Goal: Information Seeking & Learning: Compare options

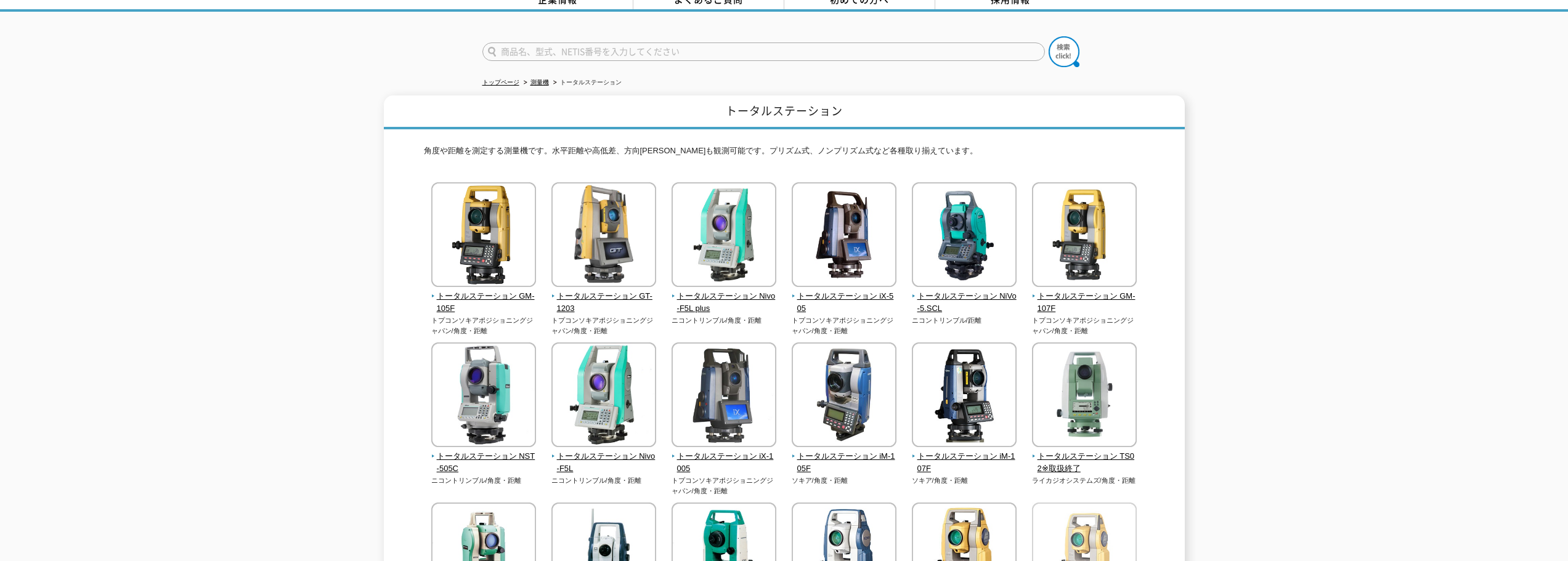
scroll to position [62, 0]
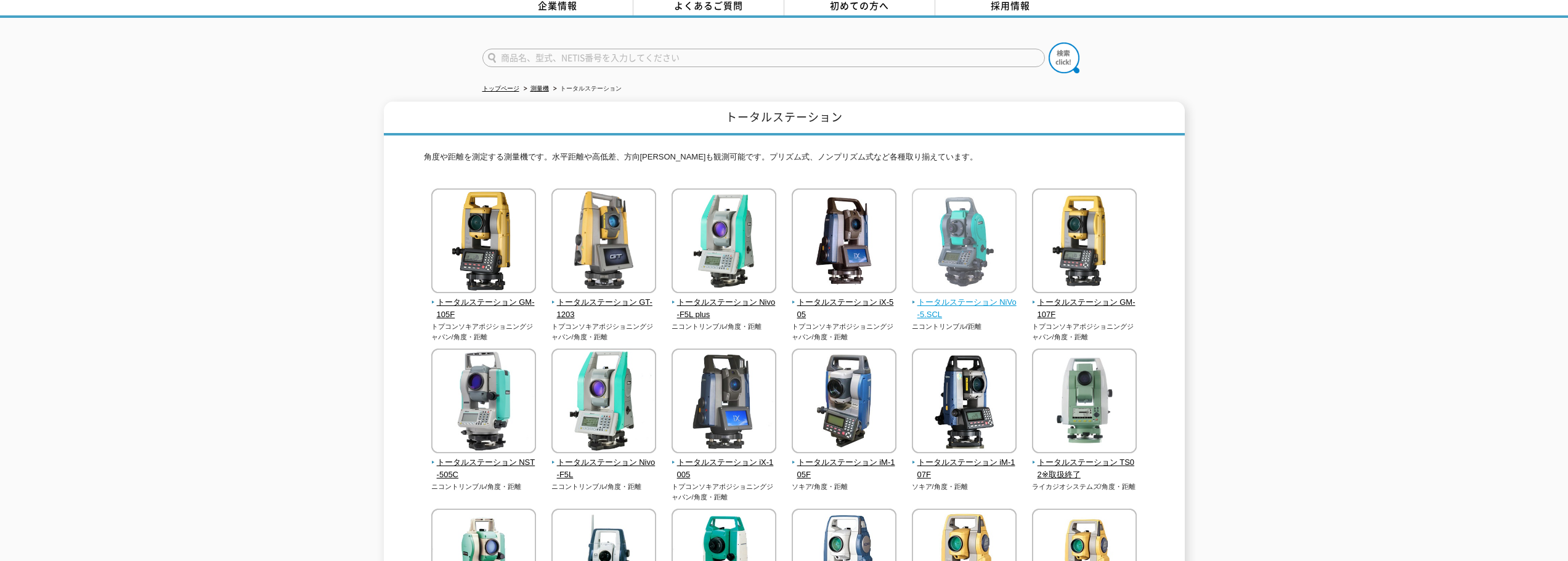
click at [972, 238] on img at bounding box center [964, 242] width 105 height 108
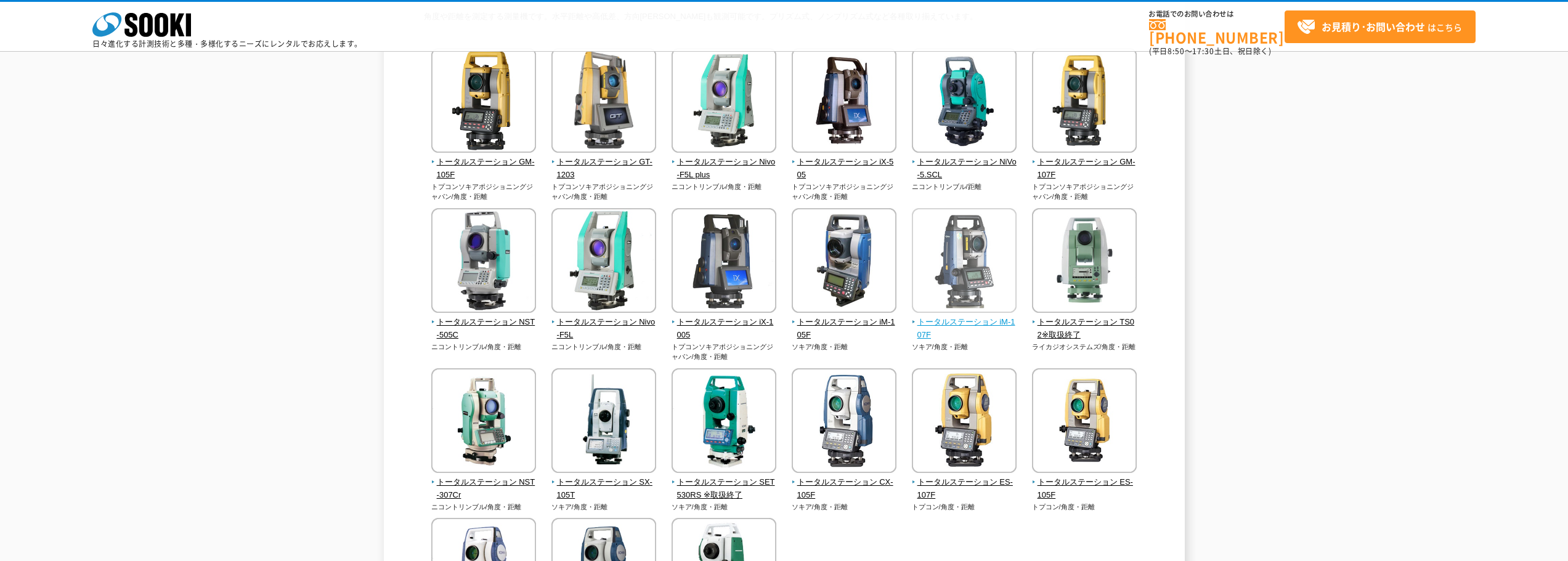
scroll to position [123, 0]
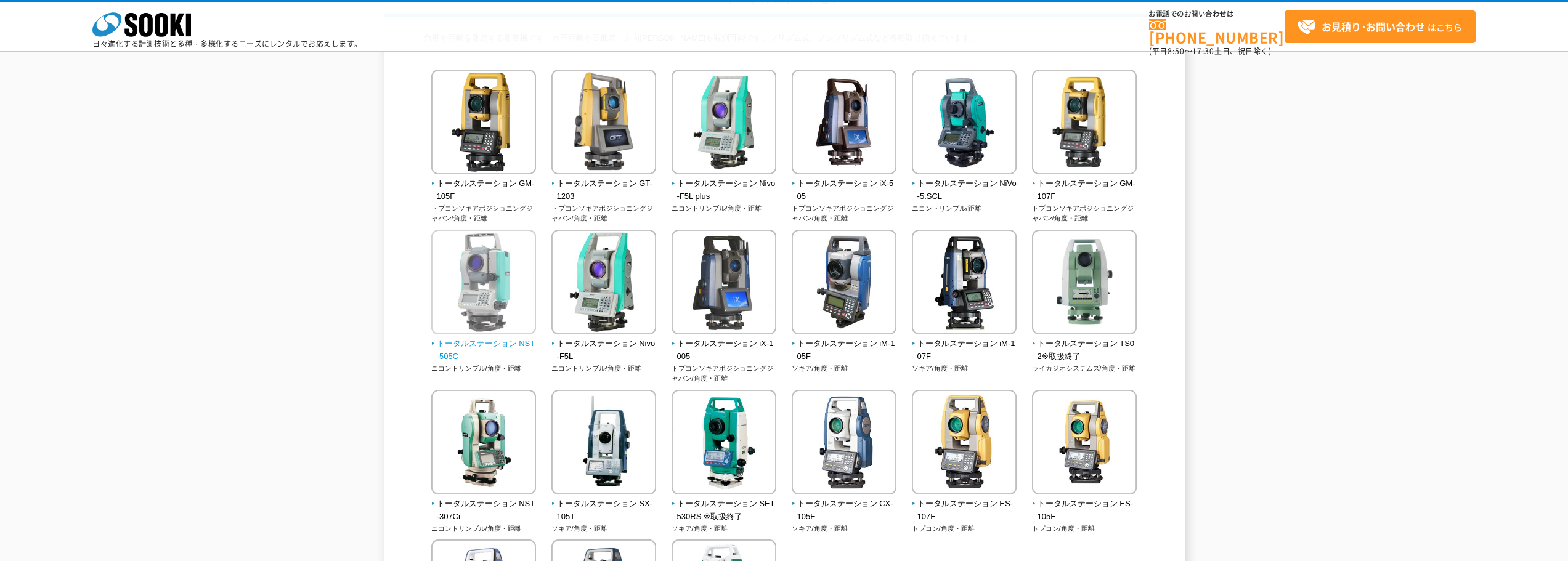
click at [488, 300] on img at bounding box center [484, 283] width 105 height 108
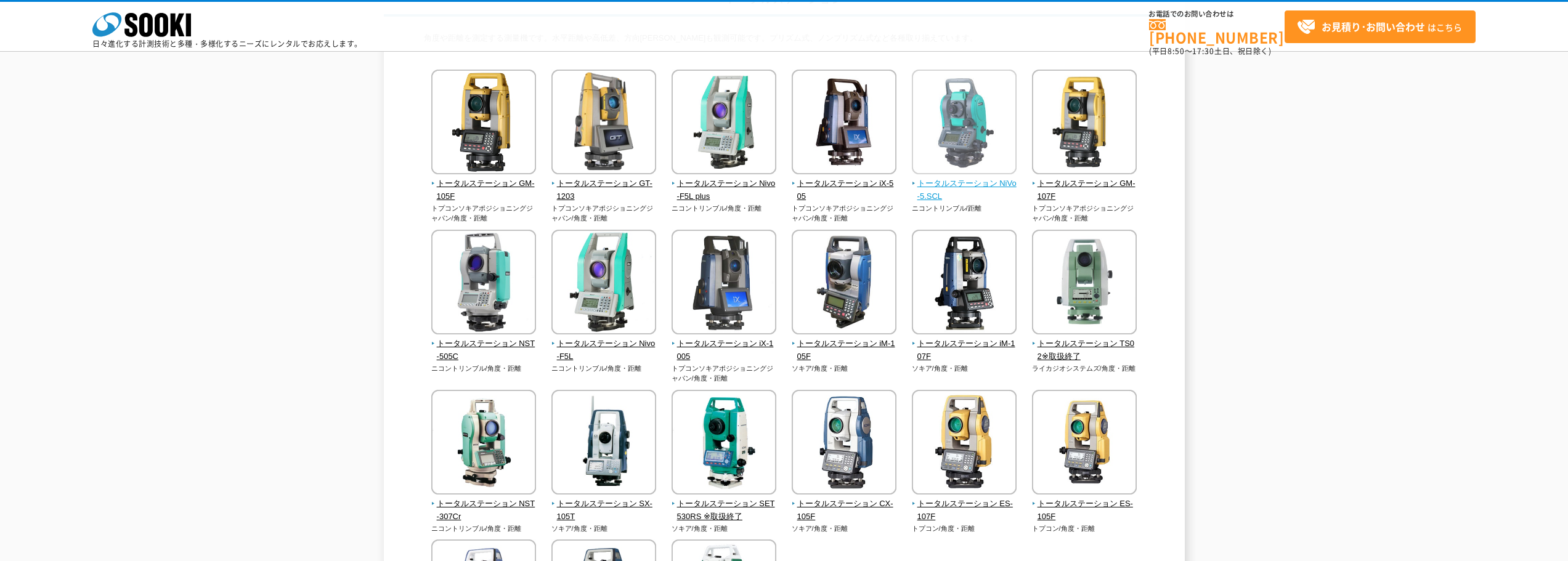
click at [984, 149] on img at bounding box center [964, 123] width 105 height 108
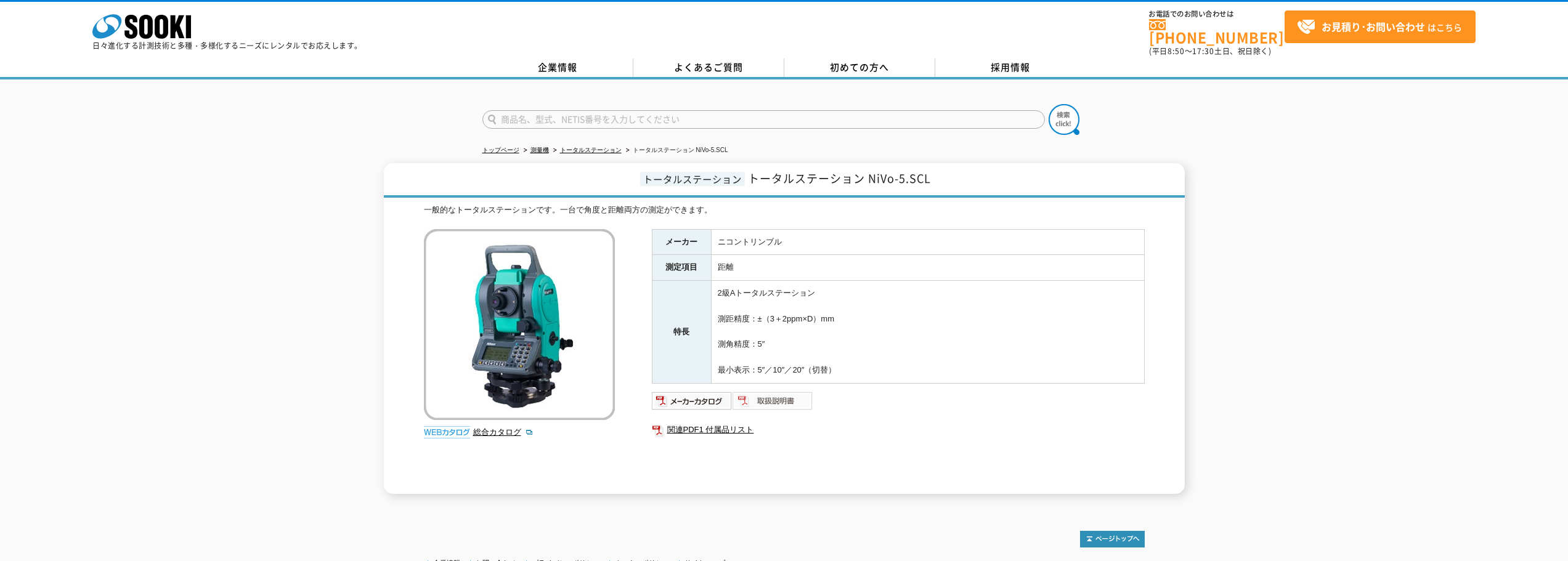
click at [787, 392] on img at bounding box center [772, 401] width 81 height 20
click at [796, 392] on img at bounding box center [772, 401] width 81 height 20
